Goal: Navigation & Orientation: Find specific page/section

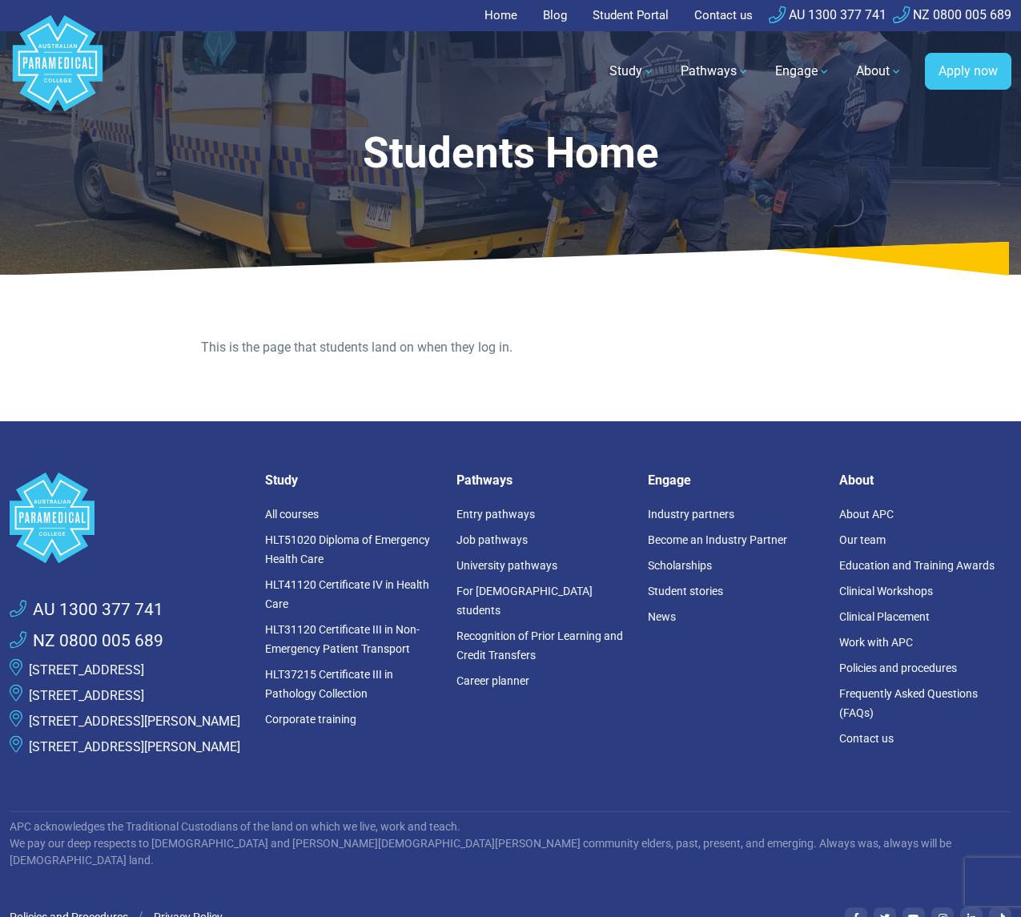
click at [617, 18] on link "Student Portal" at bounding box center [630, 15] width 95 height 31
click at [612, 12] on link "Student Portal" at bounding box center [630, 15] width 95 height 31
click at [620, 18] on link "Student Portal" at bounding box center [630, 15] width 95 height 31
click at [496, 18] on link "Home" at bounding box center [505, 15] width 42 height 31
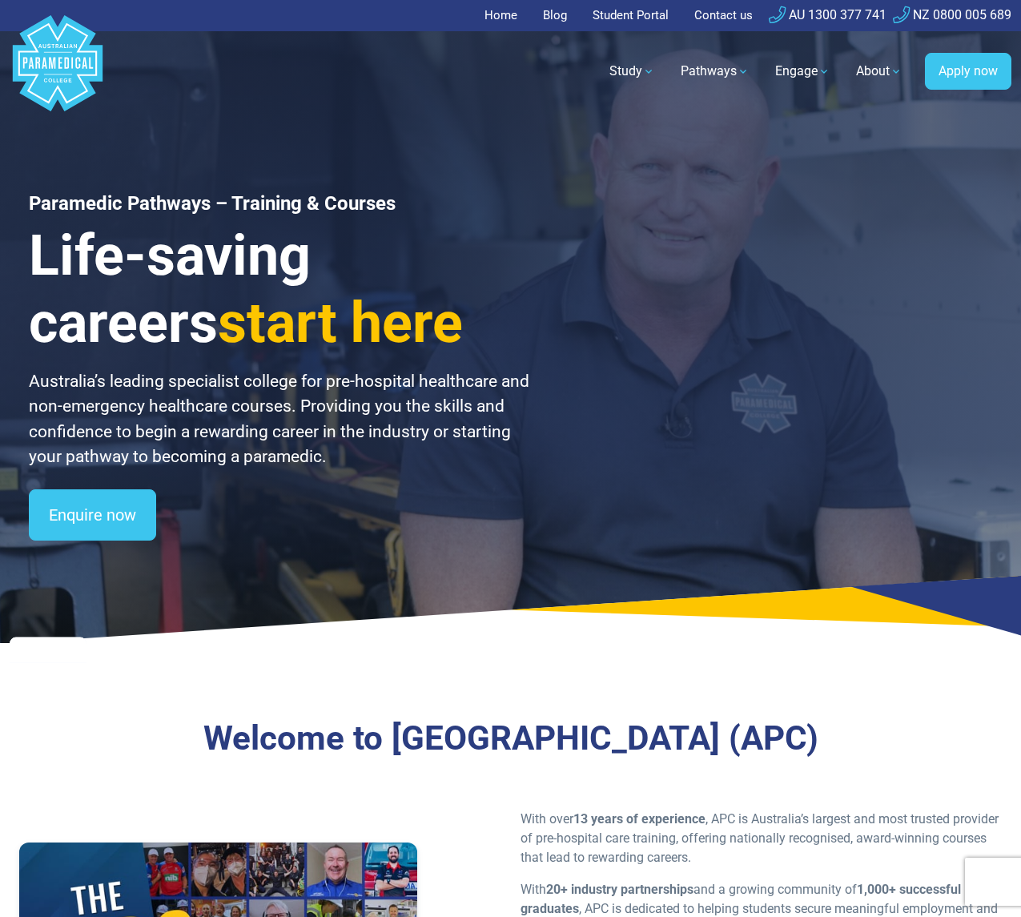
click at [627, 16] on link "Student Portal" at bounding box center [630, 15] width 95 height 31
